Goal: Task Accomplishment & Management: Use online tool/utility

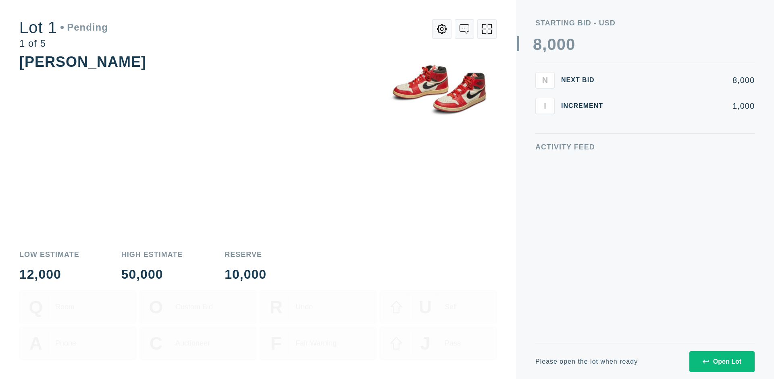
click at [721, 361] on div "Open Lot" at bounding box center [721, 361] width 39 height 7
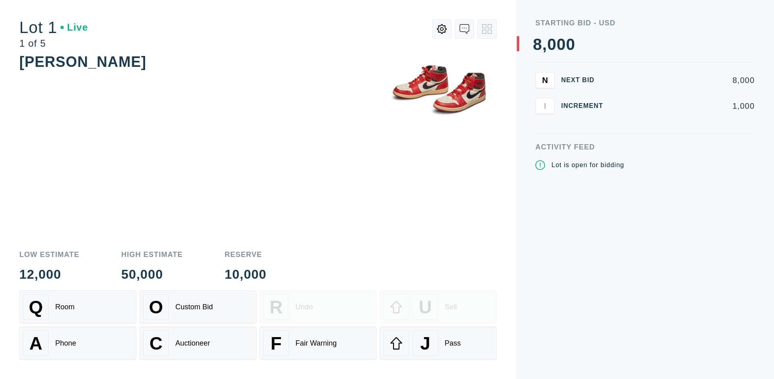
click at [438, 343] on div "J Pass" at bounding box center [438, 343] width 110 height 26
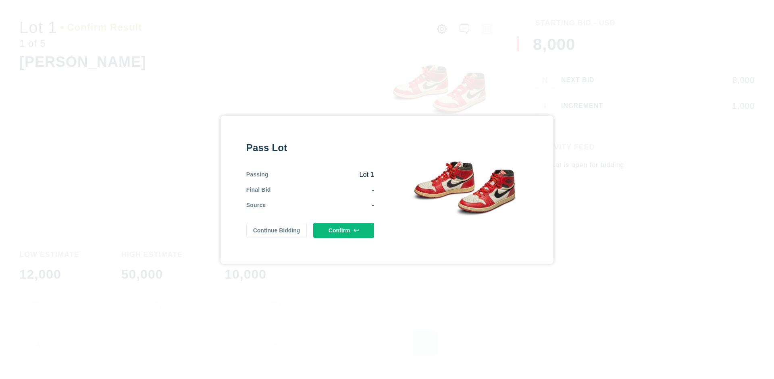
click at [344, 230] on button "Confirm" at bounding box center [343, 230] width 61 height 15
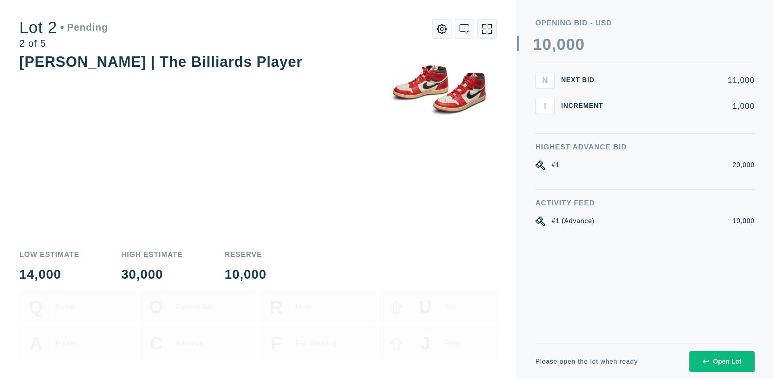
click at [721, 361] on div "Open Lot" at bounding box center [721, 361] width 39 height 7
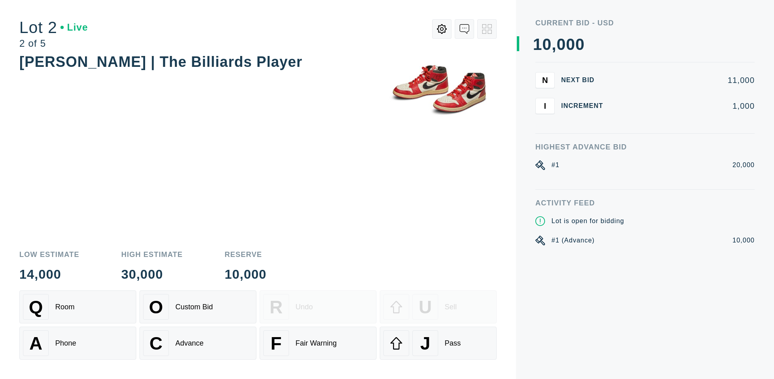
click at [438, 343] on div "J Pass" at bounding box center [438, 343] width 110 height 26
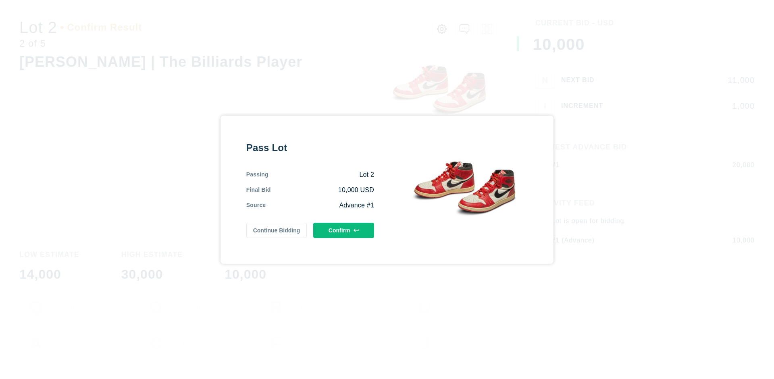
click at [344, 230] on button "Confirm" at bounding box center [343, 230] width 61 height 15
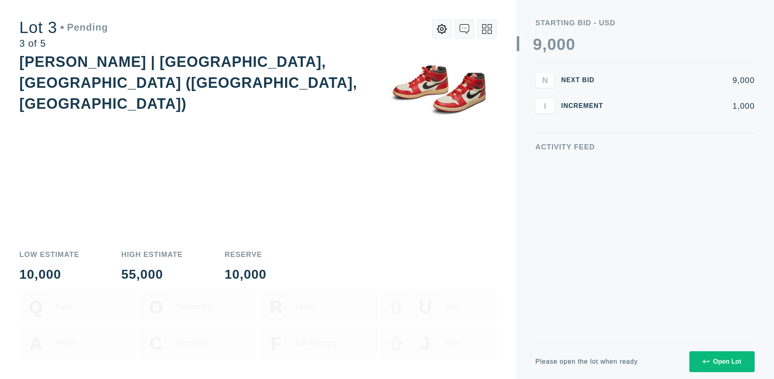
click at [721, 361] on div "Open Lot" at bounding box center [721, 361] width 39 height 7
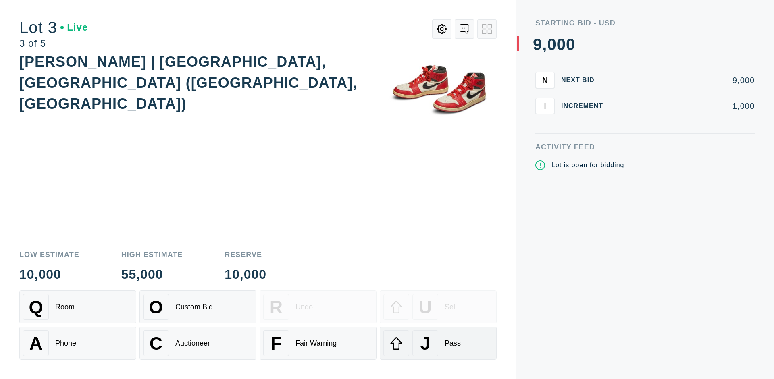
click at [438, 343] on div "J Pass" at bounding box center [438, 343] width 110 height 26
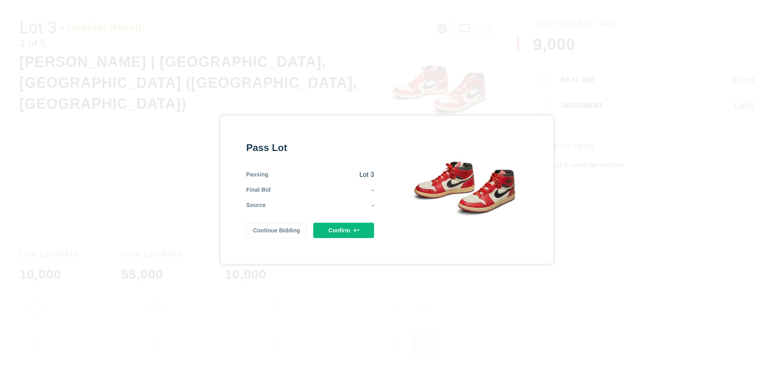
click at [344, 230] on button "Confirm" at bounding box center [343, 230] width 61 height 15
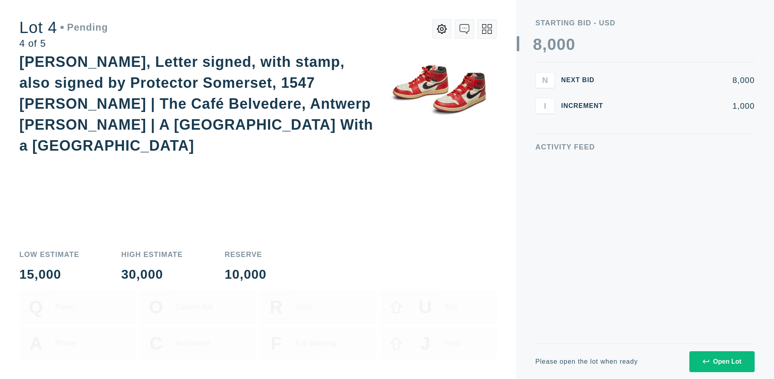
click at [487, 29] on icon at bounding box center [487, 29] width 10 height 10
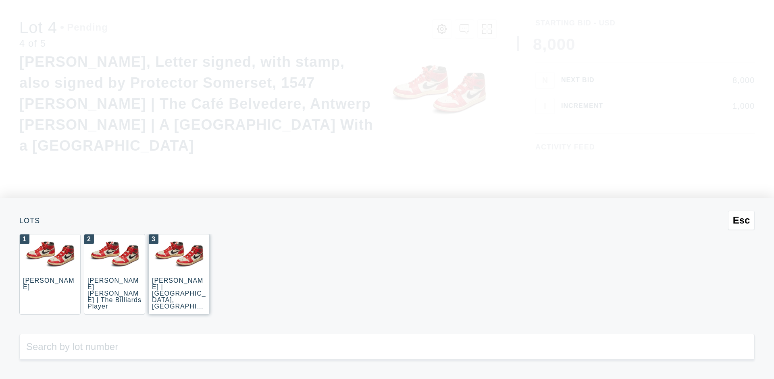
click at [179, 274] on div "3 [PERSON_NAME] | [GEOGRAPHIC_DATA], [GEOGRAPHIC_DATA] ([GEOGRAPHIC_DATA], [GEO…" at bounding box center [178, 274] width 61 height 81
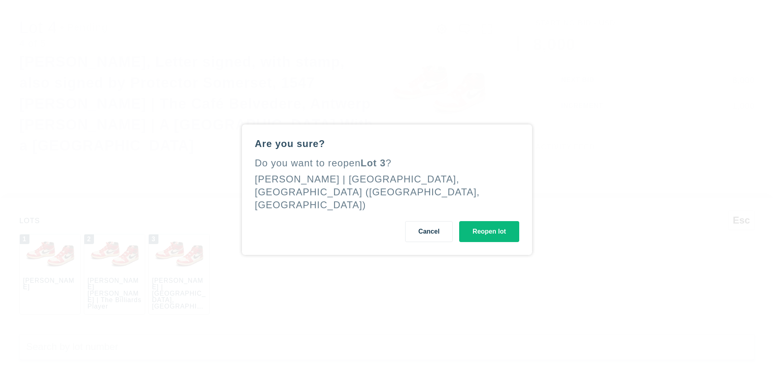
click at [489, 225] on button "Reopen lot" at bounding box center [489, 231] width 60 height 21
